Goal: Task Accomplishment & Management: Manage account settings

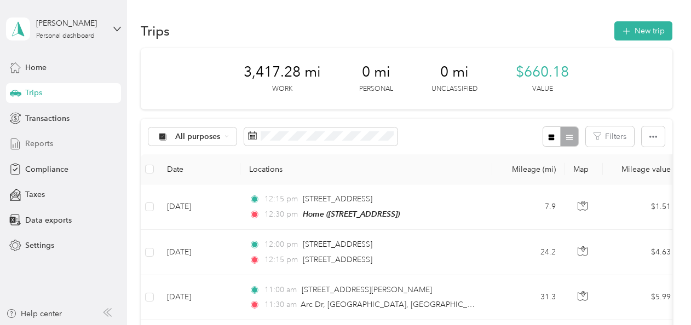
click at [36, 143] on span "Reports" at bounding box center [39, 143] width 28 height 11
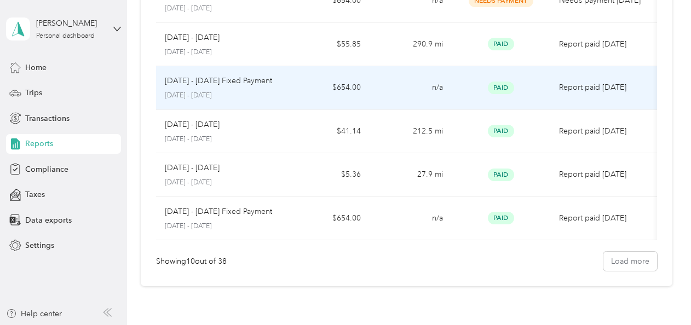
scroll to position [311, 0]
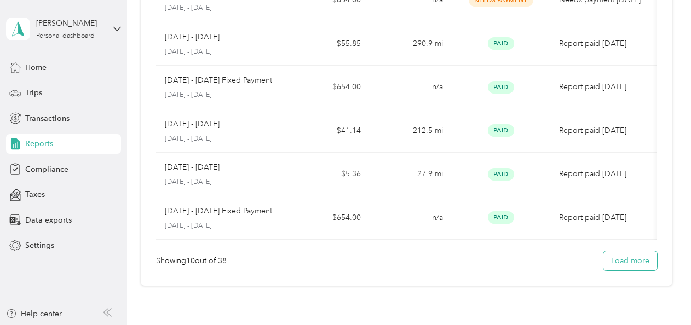
click at [626, 268] on button "Load more" at bounding box center [630, 260] width 54 height 19
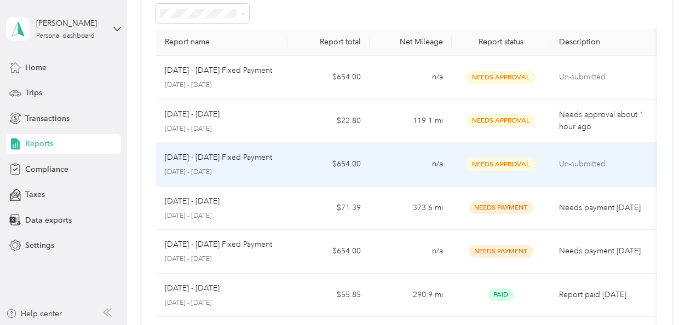
scroll to position [0, 0]
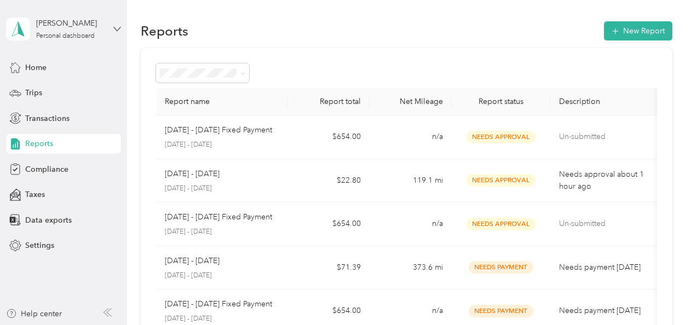
click at [120, 25] on icon at bounding box center [117, 29] width 8 height 8
click at [41, 92] on div "Log out" at bounding box center [121, 89] width 215 height 19
